Goal: Find specific page/section: Find specific page/section

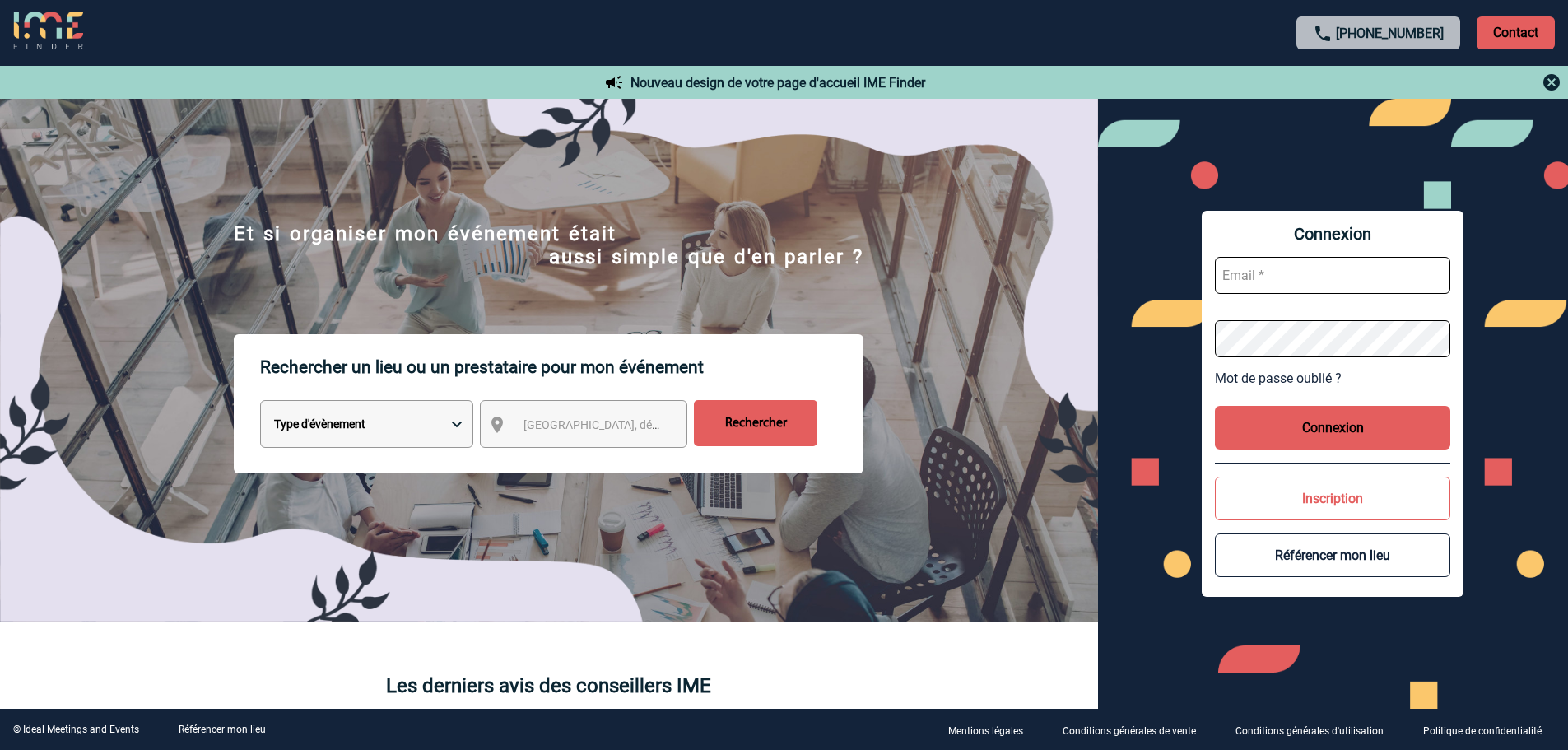
click at [381, 420] on select "Type d'évènement Séminaire avec nuitée Réunion Repas de groupe Team Building & …" at bounding box center [366, 424] width 213 height 48
select select "2"
click at [260, 402] on select "Type d'évènement Séminaire avec nuitée Réunion Repas de groupe Team Building & …" at bounding box center [366, 424] width 213 height 48
click at [566, 424] on span "[GEOGRAPHIC_DATA], département, région..." at bounding box center [638, 425] width 229 height 13
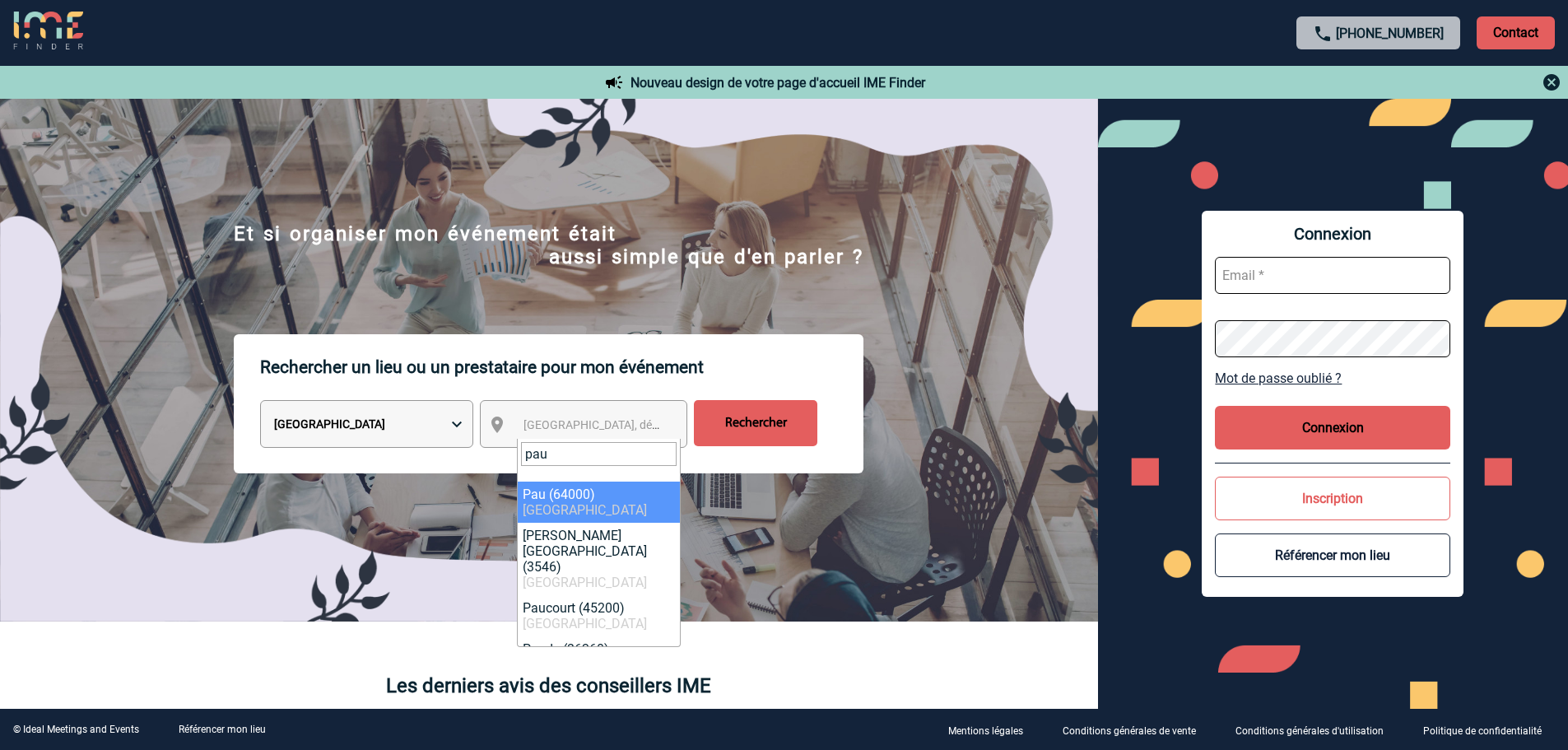
type input "pau"
select select "26003"
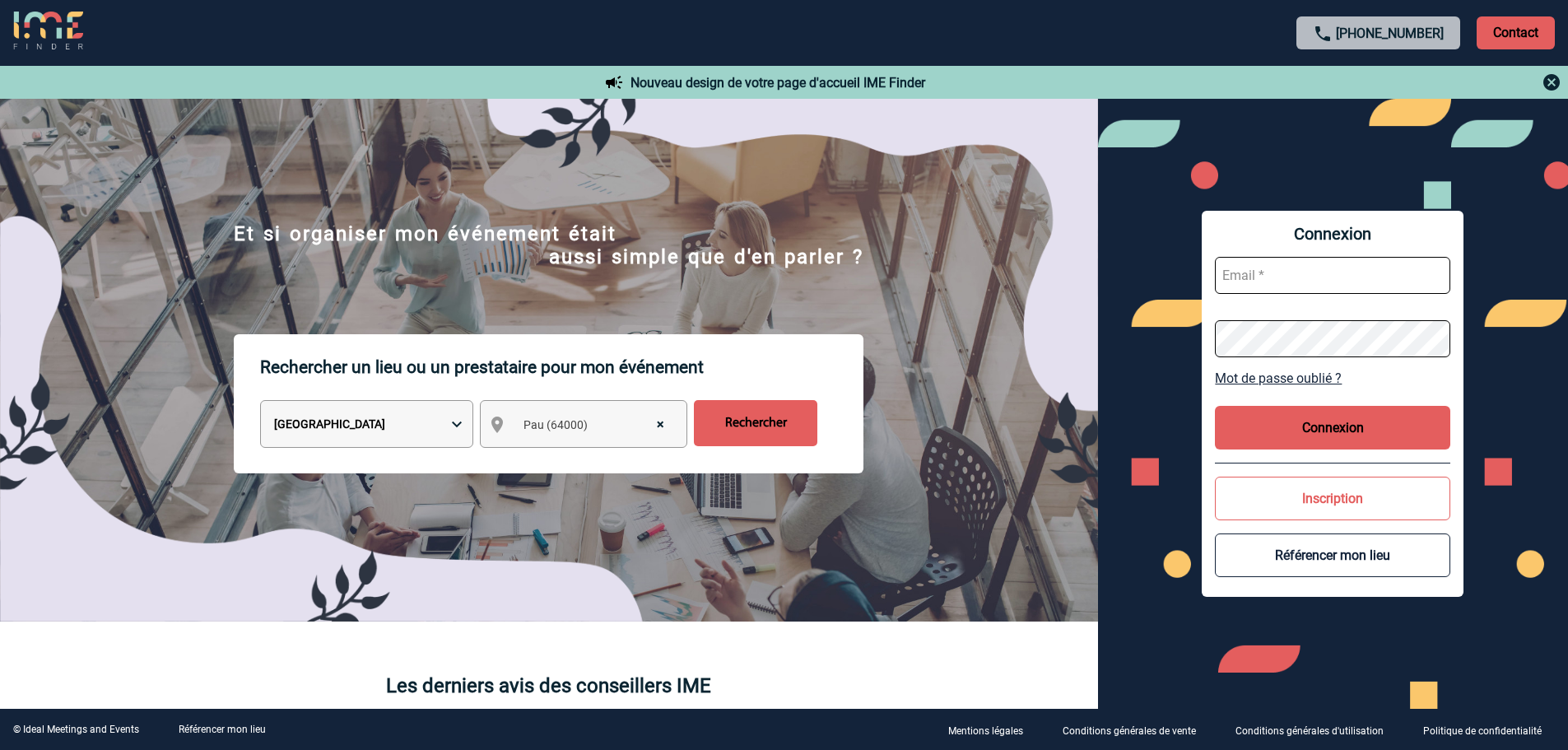
click at [766, 435] on input "Rechercher" at bounding box center [756, 423] width 123 height 46
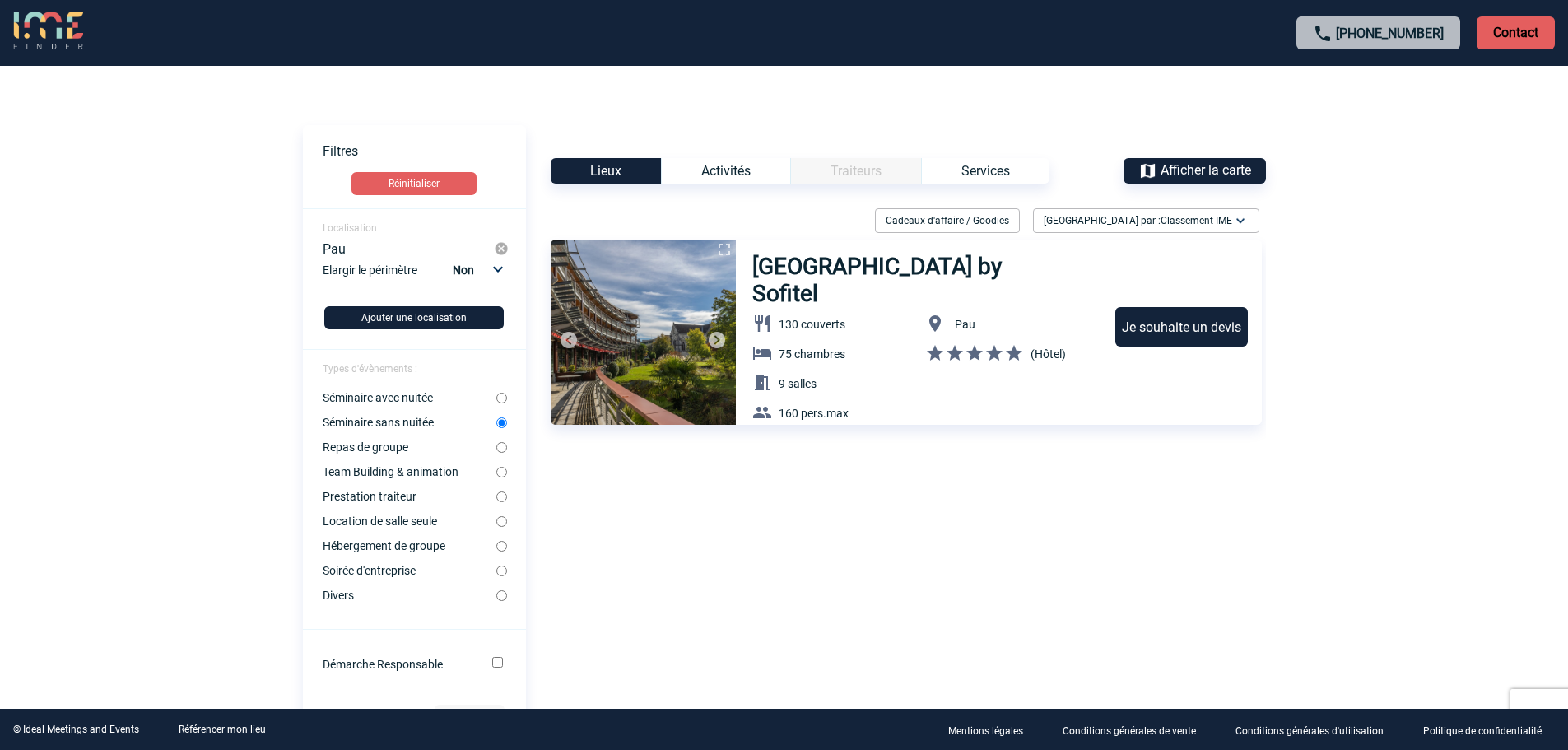
click at [708, 176] on div "Activités" at bounding box center [725, 170] width 129 height 25
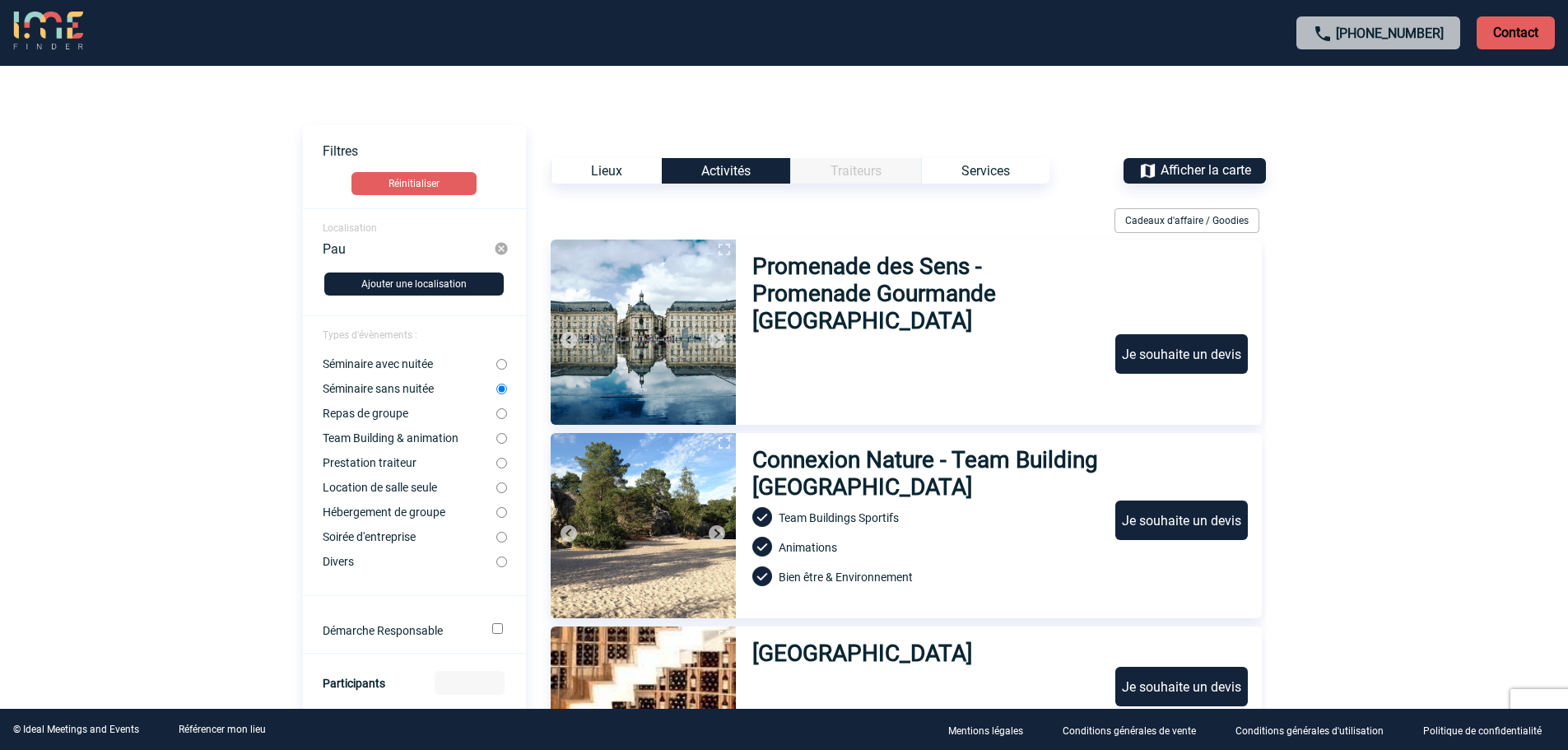
click at [962, 170] on div "Services" at bounding box center [985, 170] width 128 height 25
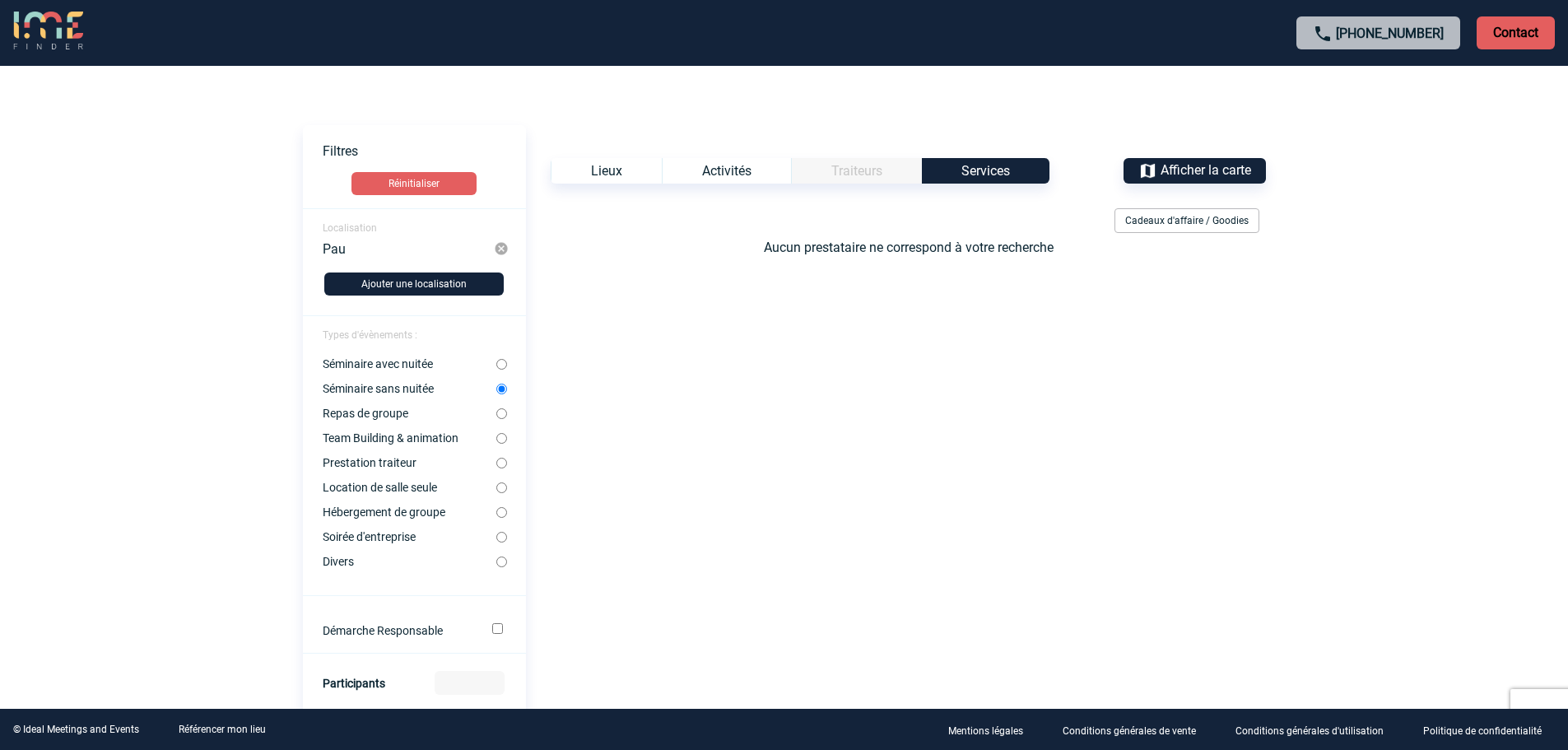
click at [591, 165] on div "Lieux" at bounding box center [606, 170] width 111 height 25
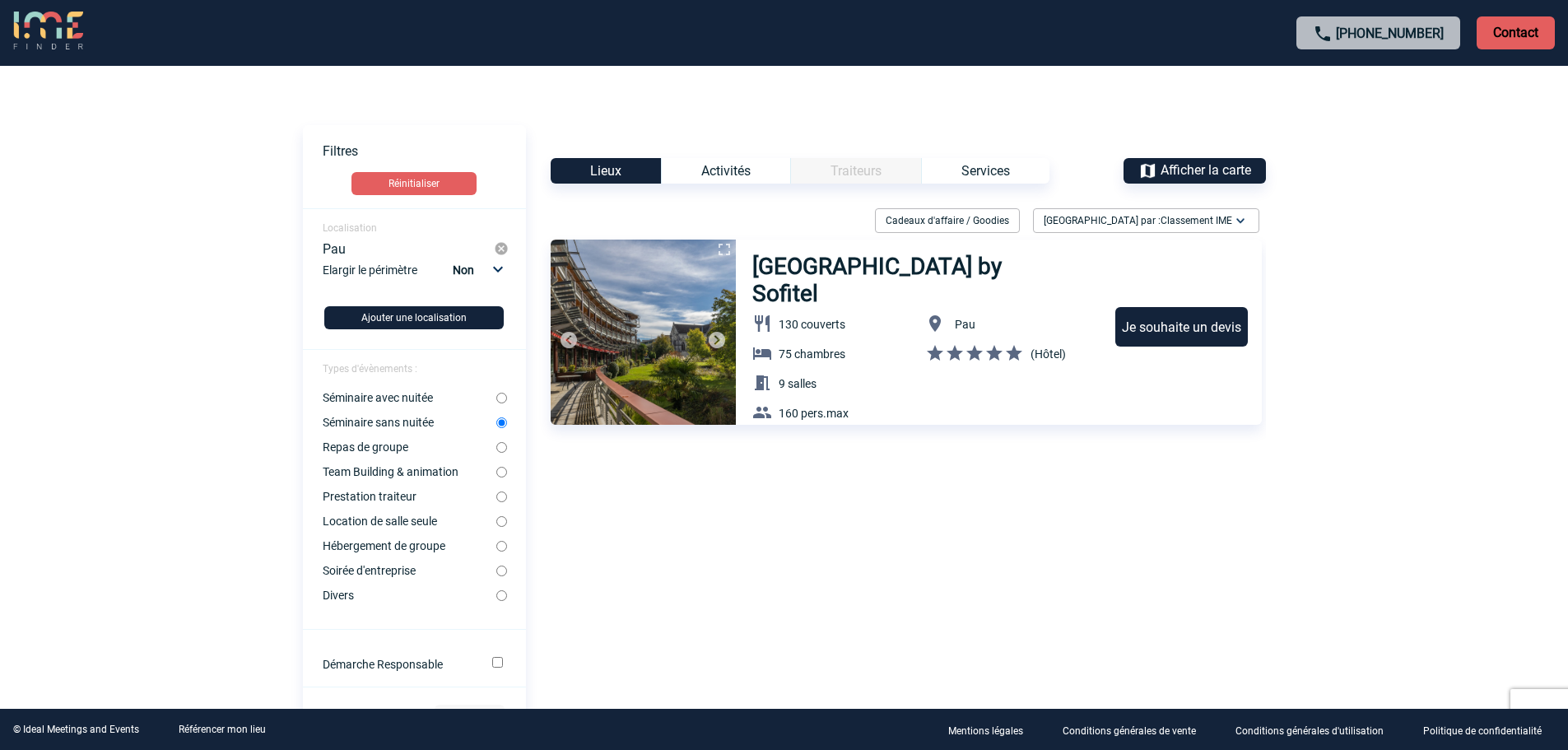
click at [62, 408] on body "+33 1 45 72 07 14 Contact Contact Voir les filtres Filtres Réinitialiser Locali…" at bounding box center [784, 375] width 1568 height 750
